Goal: Task Accomplishment & Management: Use online tool/utility

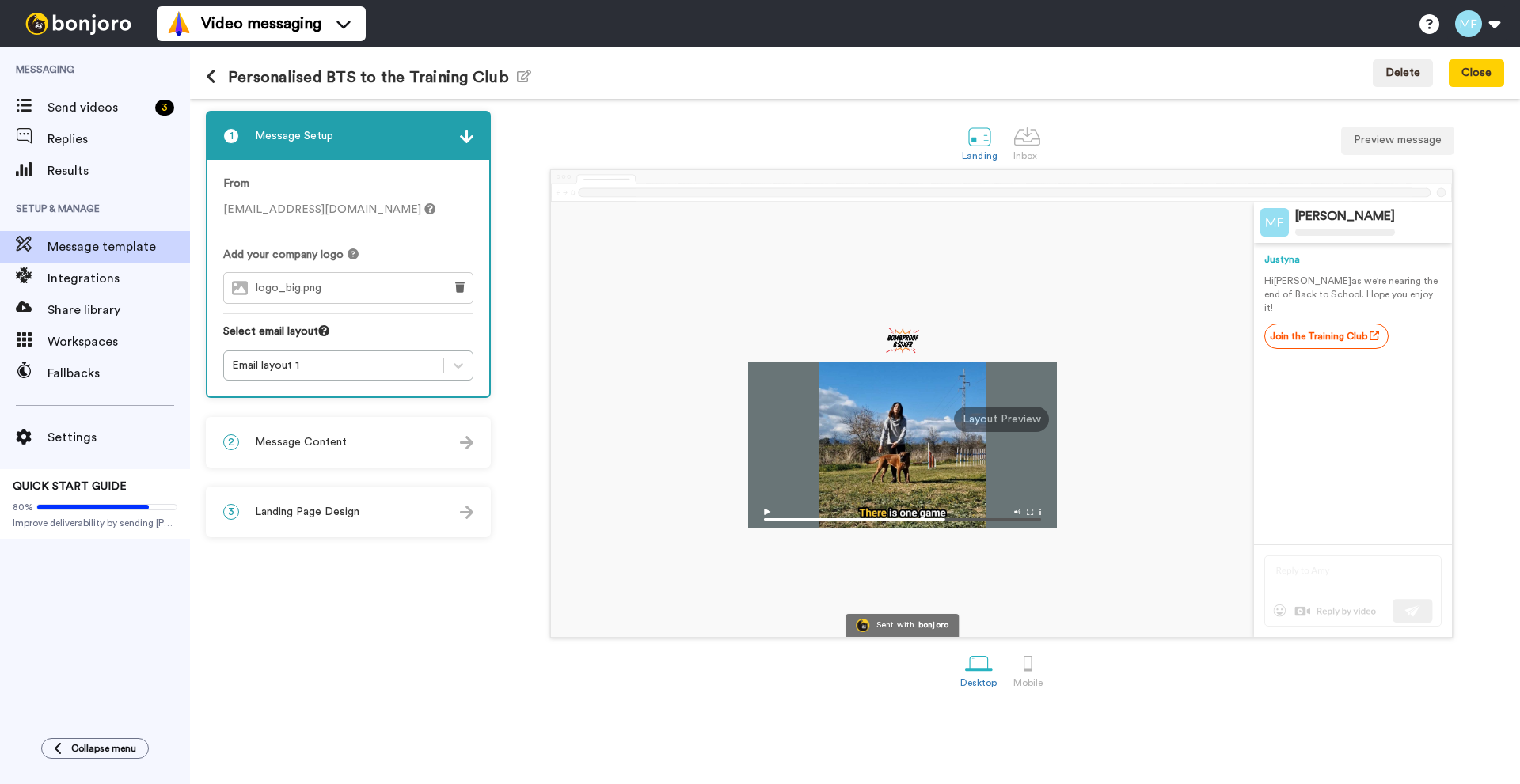
click at [353, 438] on div "2 Message Content" at bounding box center [348, 442] width 281 height 47
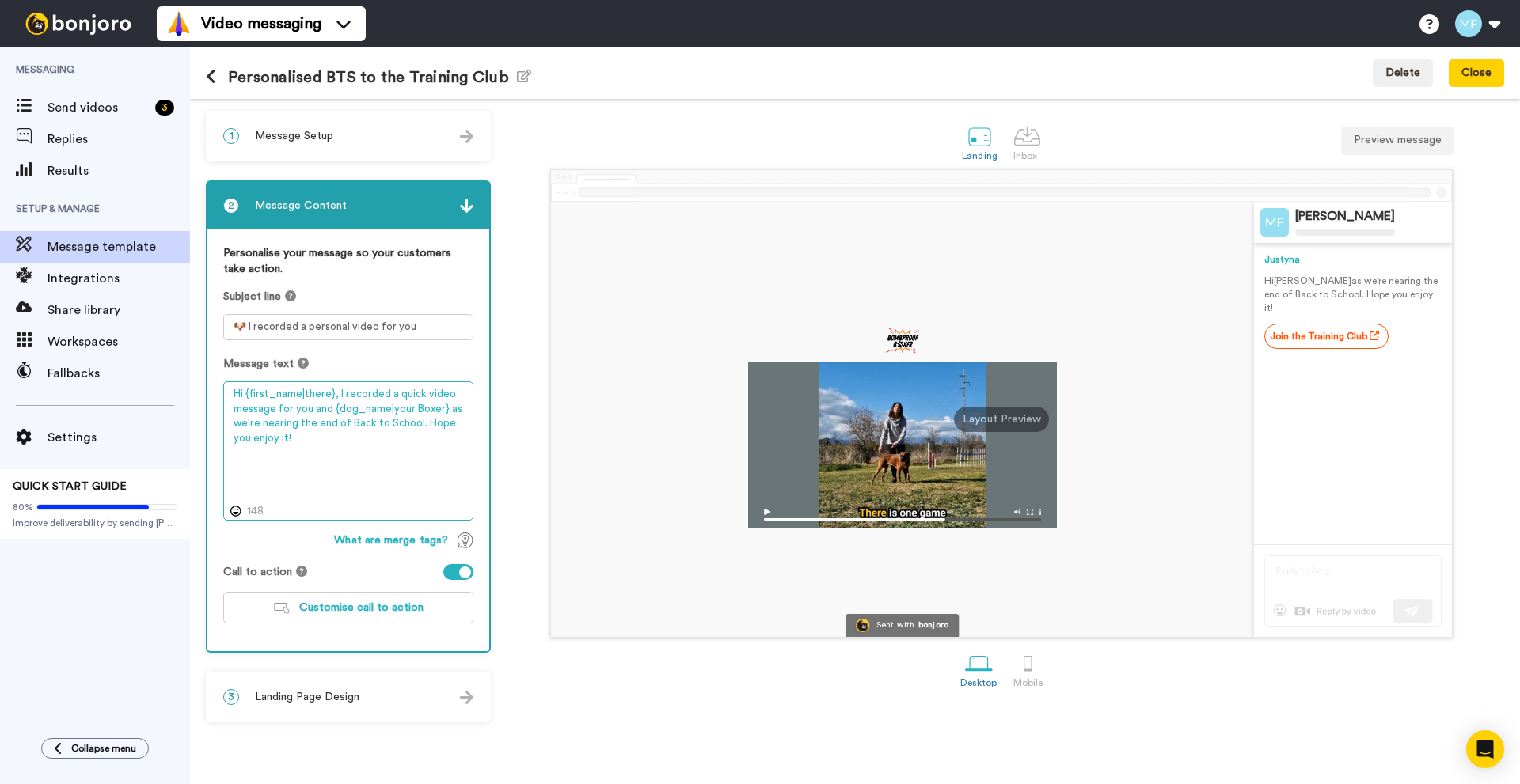
drag, startPoint x: 418, startPoint y: 422, endPoint x: 427, endPoint y: 442, distance: 21.9
click at [427, 442] on textarea "Hi {first_name|there}, I recorded a quick video message for you and {dog_name|y…" at bounding box center [348, 451] width 250 height 139
drag, startPoint x: 424, startPoint y: 424, endPoint x: 337, endPoint y: 392, distance: 92.7
click at [337, 392] on textarea "Hi {first_name|there}, I recorded a quick video message for you and {dog_name|y…" at bounding box center [348, 451] width 250 height 139
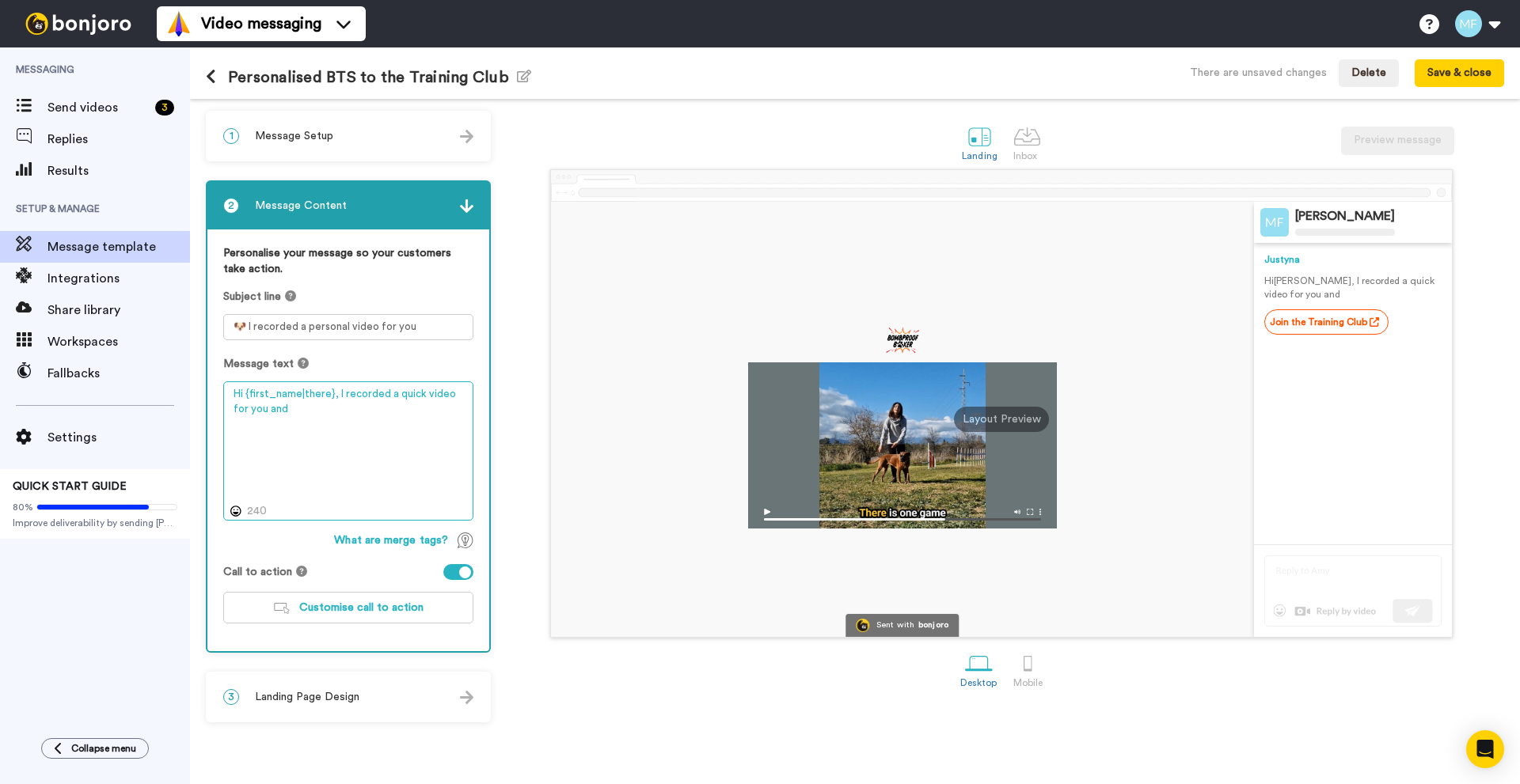
click at [337, 392] on textarea "Hi {first_name|there}, I recorded a quick video for you and" at bounding box center [348, 451] width 250 height 139
click at [293, 414] on textarea "Hi {first_name|there}, I recorded a quick video for you and" at bounding box center [348, 451] width 250 height 139
click at [299, 392] on textarea "Hi {first_name|there}, I recorded a quick video for you and {dogs_name" at bounding box center [348, 451] width 250 height 139
click at [331, 412] on textarea "Hi {first_name|there}, I recorded a quick video for you and {dogs_name" at bounding box center [348, 451] width 250 height 139
paste textarea "|"
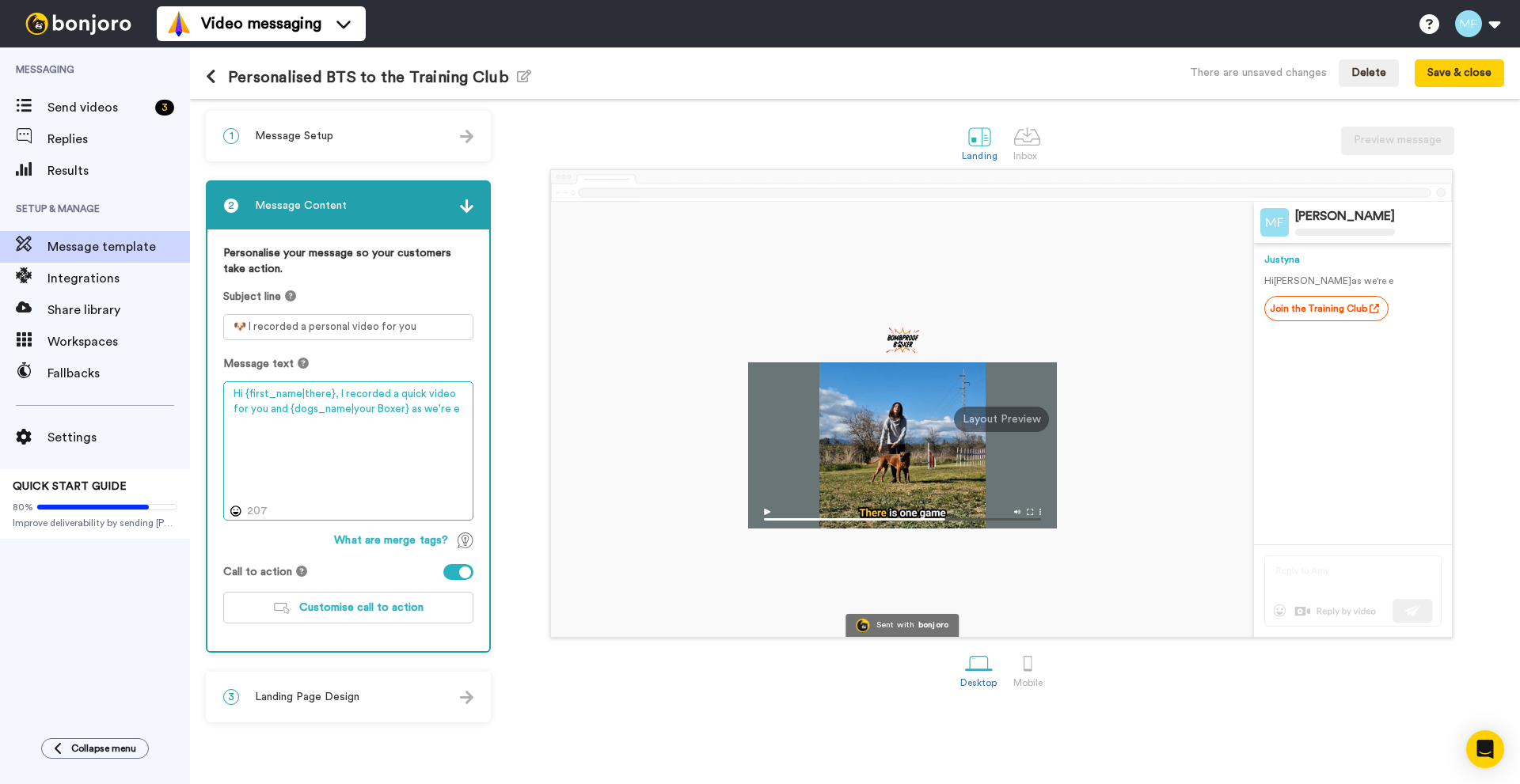
click at [330, 402] on textarea "Hi {first_name|there}, I recorded a quick video for you and {dogs_name|your Box…" at bounding box center [348, 451] width 250 height 139
click at [331, 404] on textarea "Hi {first_name|there}, I recorded a quick video for you and {dogs_name|your Box…" at bounding box center [348, 451] width 250 height 139
click at [324, 409] on textarea "Hi {first_name|there}, I recorded a quick video for you and your Boxer} as we'r…" at bounding box center [348, 451] width 250 height 139
click at [255, 409] on textarea "Hi {first_name|there}, I recorded a quick video for you and your Boxer as we're…" at bounding box center [348, 451] width 250 height 139
click at [410, 407] on textarea "Hi {first_name|there}, I recorded a quick video for you and your Boxer as we're…" at bounding box center [348, 451] width 250 height 139
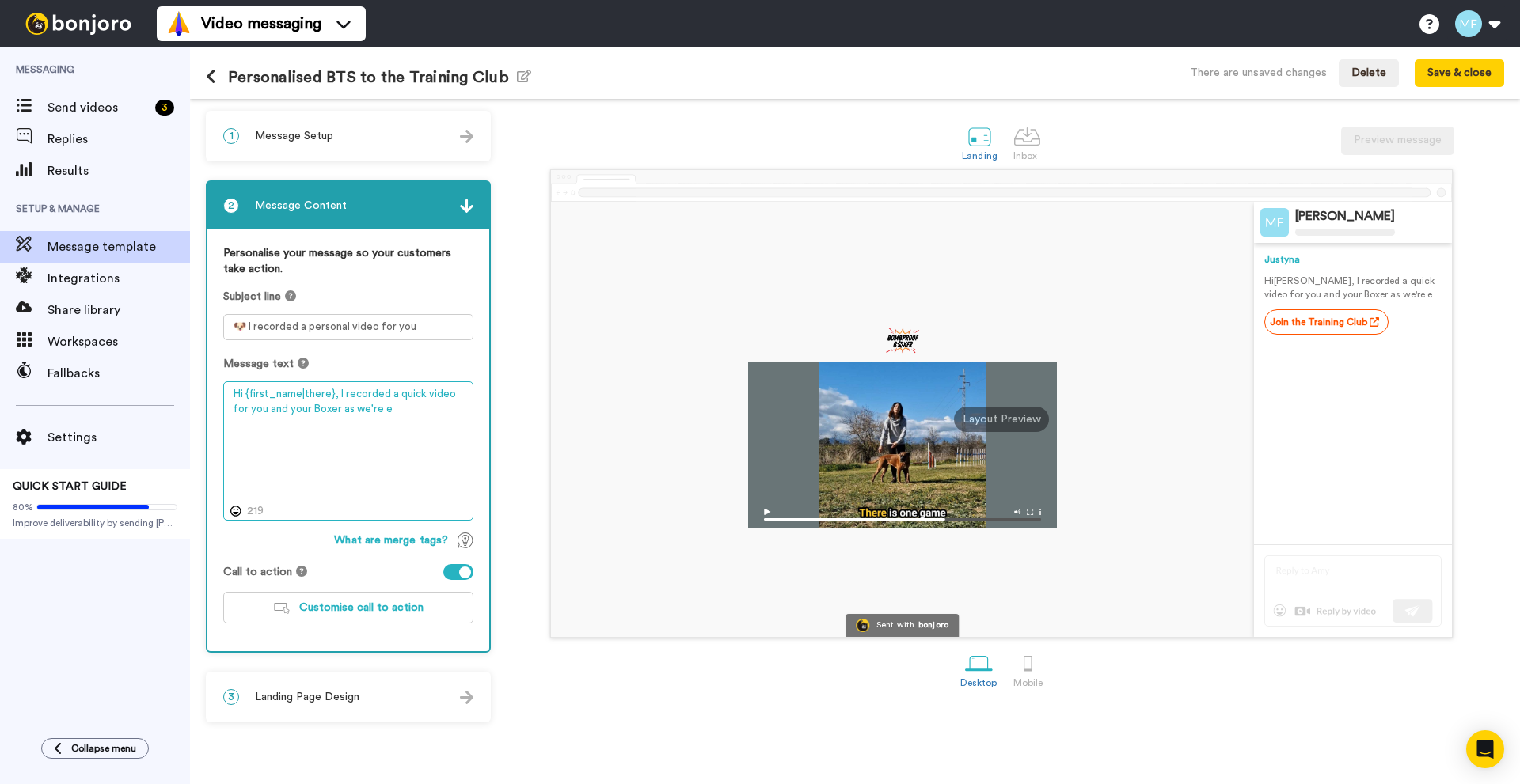
drag, startPoint x: 385, startPoint y: 416, endPoint x: 216, endPoint y: 381, distance: 172.6
click at [216, 381] on div "Personalise your message so your customers take action. Subject line 🐶 I record…" at bounding box center [348, 440] width 281 height 422
paste textarea "message for you and {dog_name|your Boxer} as we're nearing the end of Back to S…"
drag, startPoint x: 330, startPoint y: 408, endPoint x: 386, endPoint y: 408, distance: 56.0
click at [386, 408] on textarea "Hi {first_name|there}, I recorded a quick video message for you and {dog_name|y…" at bounding box center [348, 451] width 250 height 139
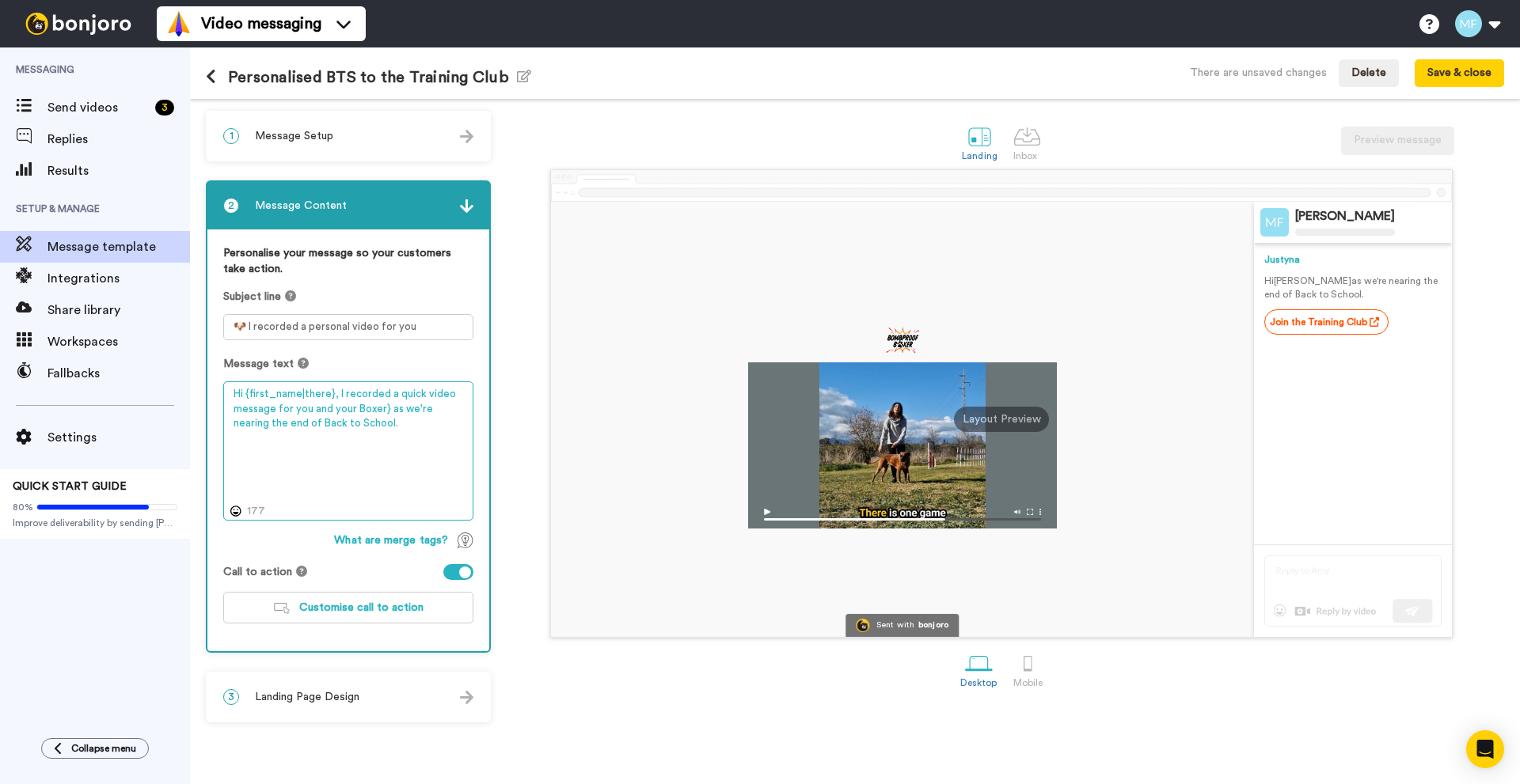
click at [382, 408] on textarea "Hi {first_name|there}, I recorded a quick video message for you and your Boxer}…" at bounding box center [348, 451] width 250 height 139
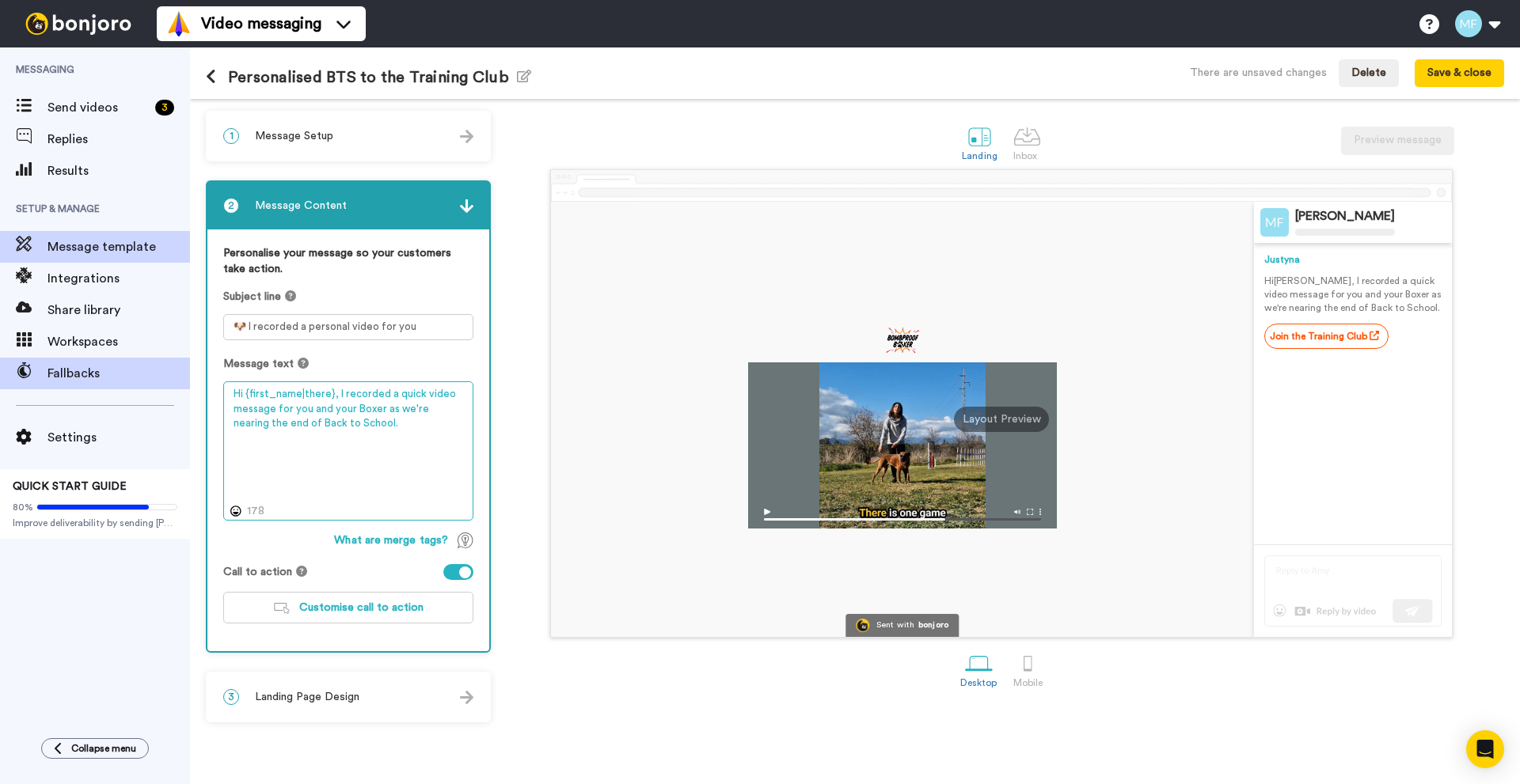
drag, startPoint x: 362, startPoint y: 420, endPoint x: 147, endPoint y: 364, distance: 222.2
click at [147, 364] on div "Messaging Send videos 3 Replies Results Setup & Manage Message template Integra…" at bounding box center [760, 415] width 1520 height 737
paste textarea "to show you the next step in yours and {dog_name|your Boxer}'s training journey"
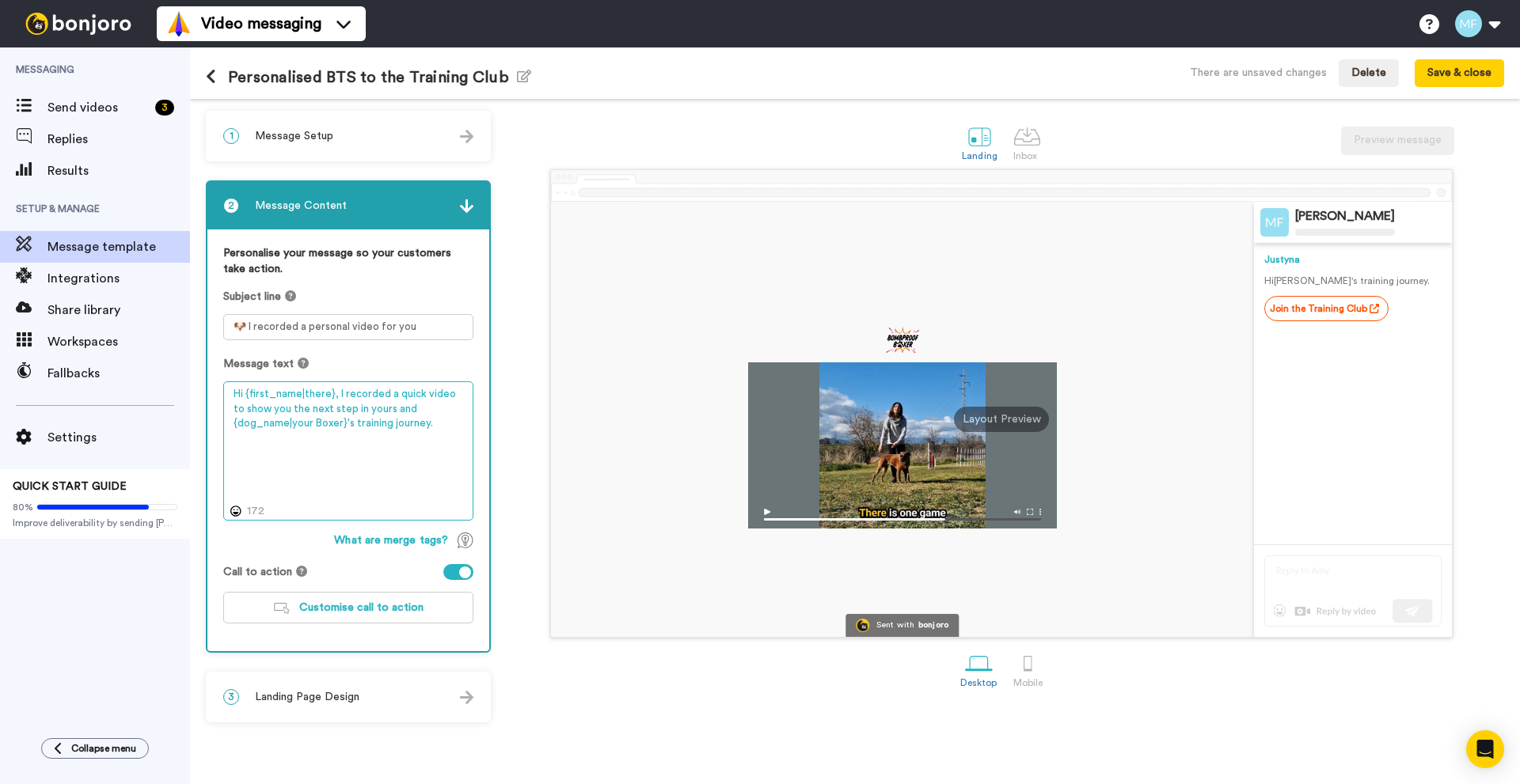
click at [341, 423] on textarea "Hi {first_name|there}, I recorded a quick video to show you the next step in yo…" at bounding box center [348, 451] width 250 height 139
drag, startPoint x: 232, startPoint y: 422, endPoint x: 290, endPoint y: 426, distance: 58.1
click at [290, 426] on textarea "Hi {first_name|there}, I recorded a quick video to show you the next step in yo…" at bounding box center [348, 451] width 250 height 139
type textarea "Hi {first_name|there}, I recorded a quick video to show you the next step in yo…"
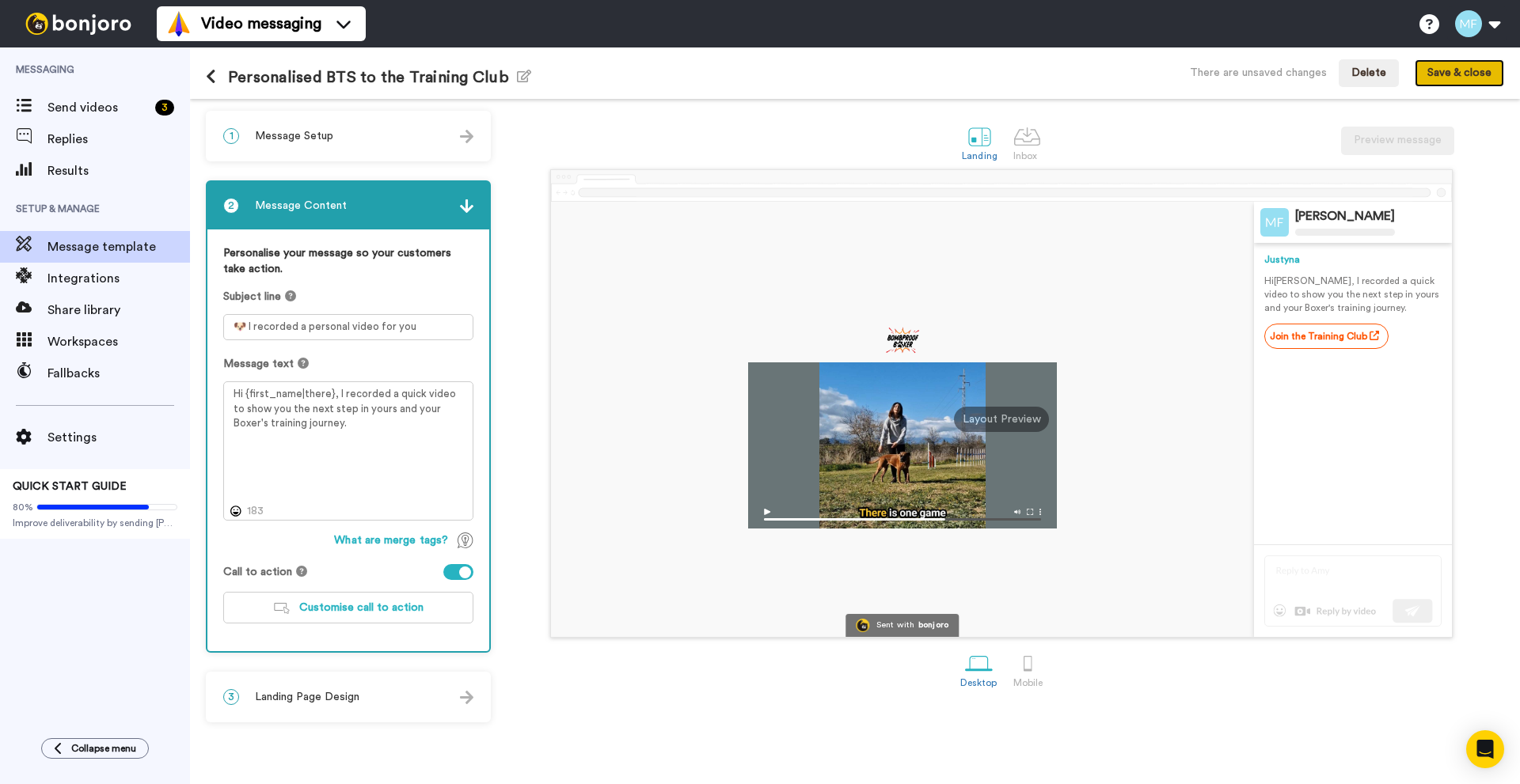
click at [1434, 83] on button "Save & close" at bounding box center [1459, 73] width 90 height 29
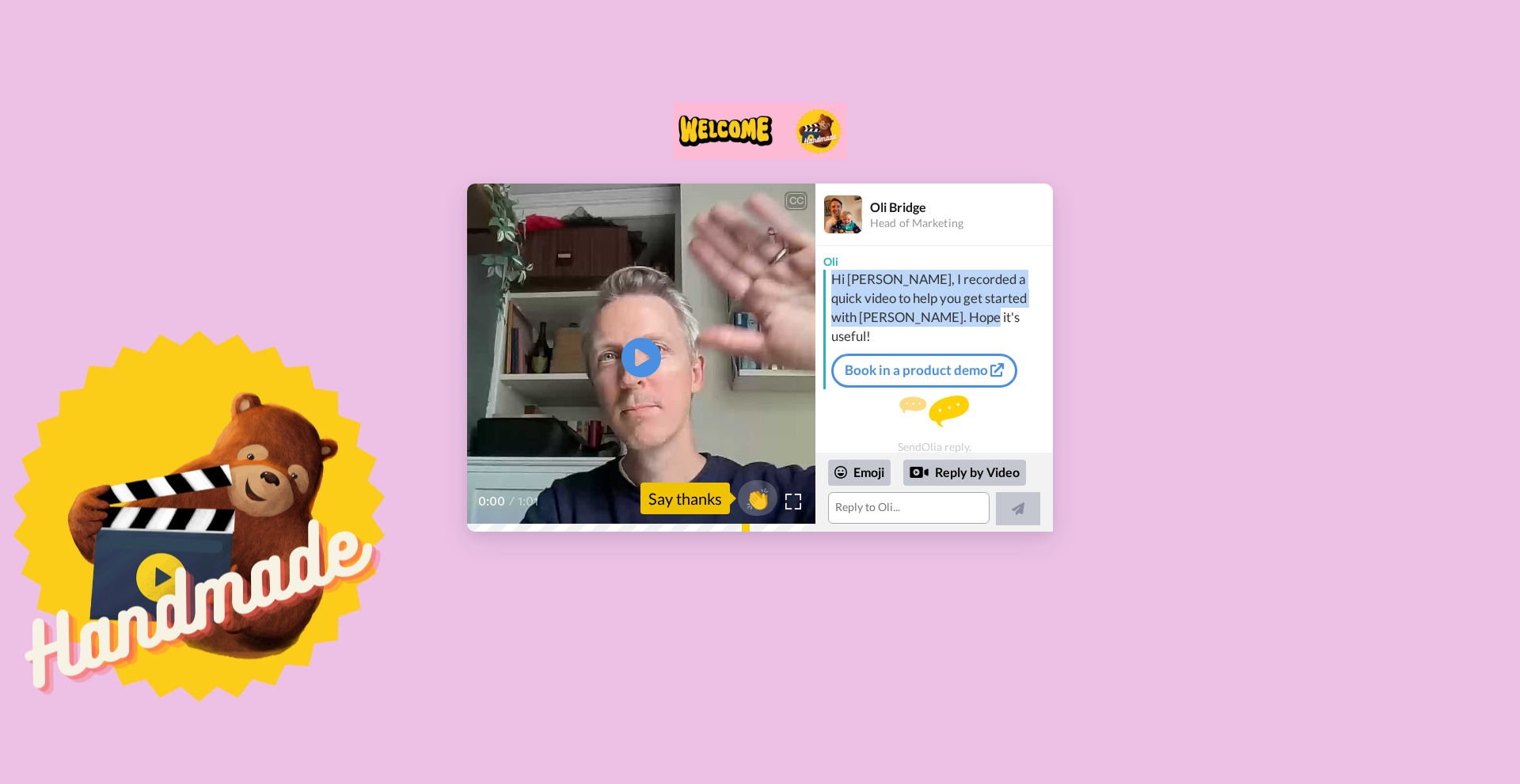
drag, startPoint x: 943, startPoint y: 321, endPoint x: 833, endPoint y: 286, distance: 115.4
click at [833, 286] on div "Hi [PERSON_NAME], I recorded a quick video to help you get started with [PERSON…" at bounding box center [940, 308] width 218 height 76
copy div "Hi [PERSON_NAME], I recorded a quick video to help you get started with [PERSON…"
click at [888, 287] on div "Hi Milosz, I recorded a quick video to help you get started with Bonjoro. Hope …" at bounding box center [940, 308] width 218 height 76
drag, startPoint x: 832, startPoint y: 282, endPoint x: 1032, endPoint y: 296, distance: 200.5
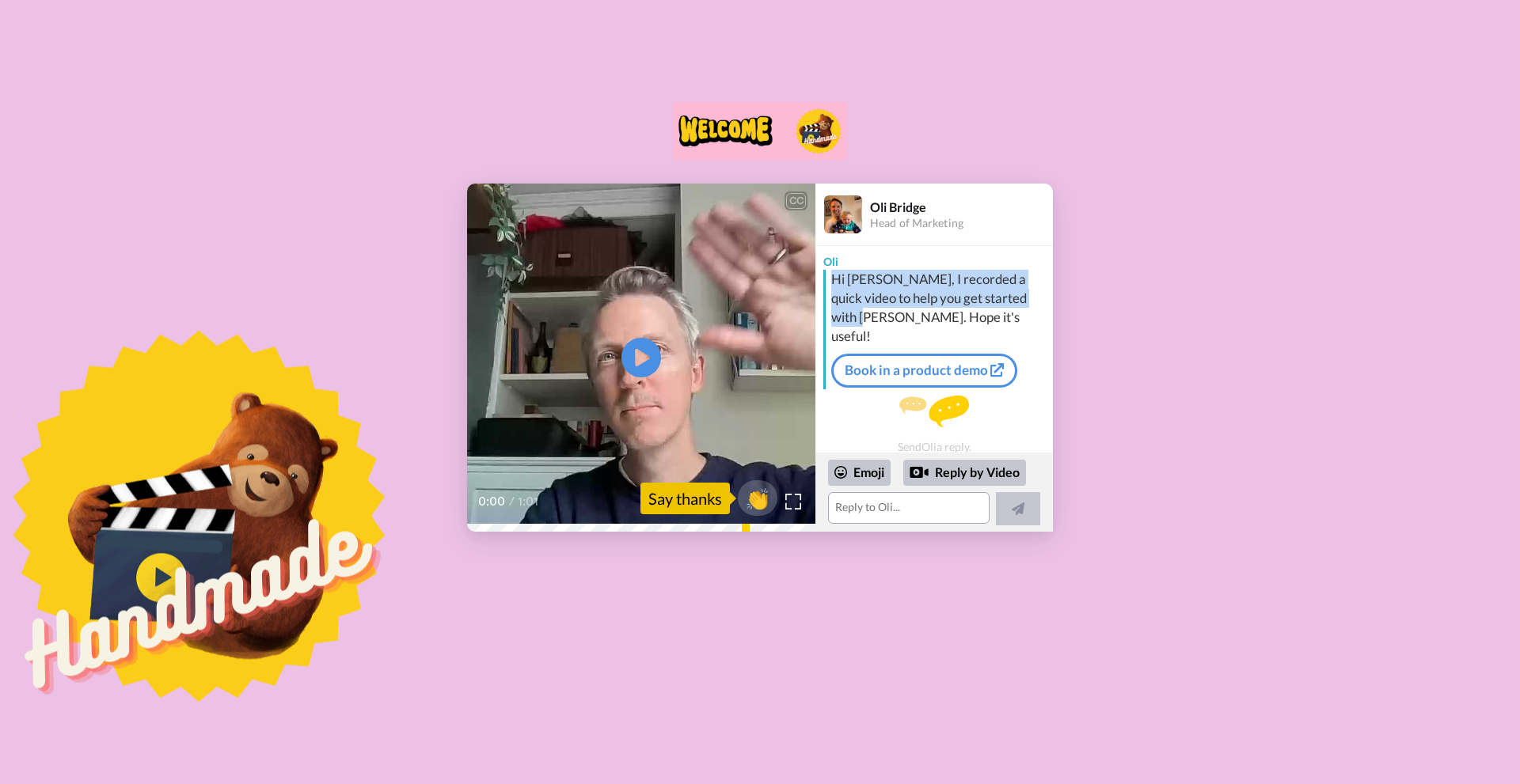
click at [1032, 296] on div "Hi Milosz, I recorded a quick video to help you get started with Bonjoro. Hope …" at bounding box center [940, 308] width 218 height 76
copy div "Hi Milosz, I recorded a quick video to help you get started with Bonjoro."
